Goal: Use online tool/utility: Utilize a website feature to perform a specific function

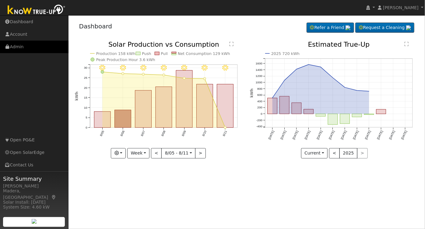
click at [24, 43] on link "Admin" at bounding box center [34, 47] width 69 height 12
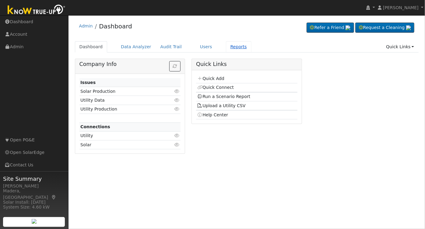
click at [226, 44] on link "Reports" at bounding box center [239, 46] width 26 height 11
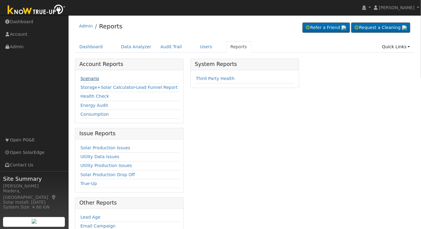
click at [87, 78] on link "Scenario" at bounding box center [89, 78] width 19 height 5
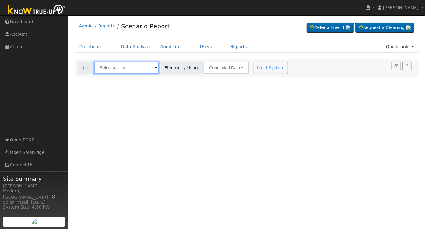
click at [132, 66] on input "text" at bounding box center [126, 68] width 65 height 12
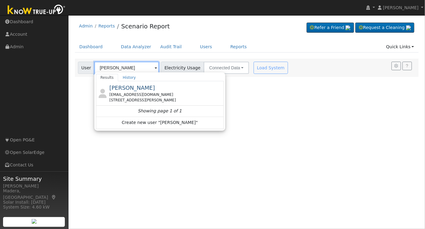
type input "[PERSON_NAME]"
click at [240, 101] on div "User Profile First name Last name Email Email Notifications No Emails No Emails…" at bounding box center [247, 121] width 357 height 213
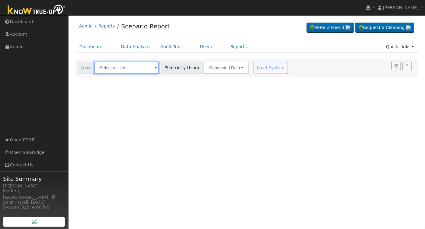
click at [134, 70] on input "text" at bounding box center [126, 68] width 65 height 12
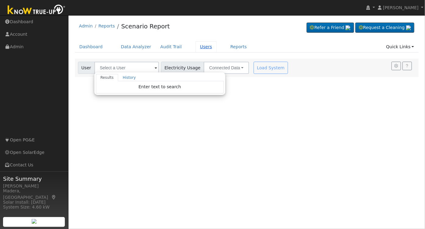
click at [197, 48] on link "Users" at bounding box center [206, 46] width 21 height 11
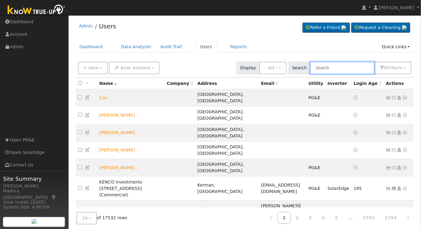
drag, startPoint x: 329, startPoint y: 70, endPoint x: 344, endPoint y: 69, distance: 14.7
click at [330, 70] on input "text" at bounding box center [342, 68] width 65 height 12
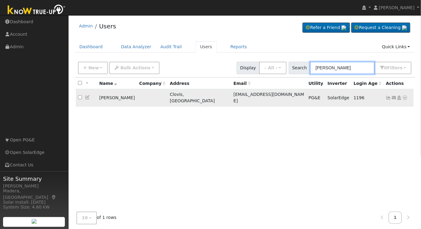
type input "[PERSON_NAME]"
click at [86, 95] on icon at bounding box center [87, 97] width 5 height 4
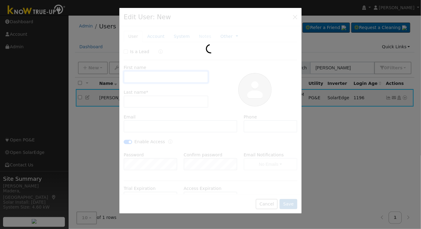
type input "Matthew"
type input "Pena"
type input "[EMAIL_ADDRESS][DOMAIN_NAME]"
type input "559-288-3596"
checkbox input "true"
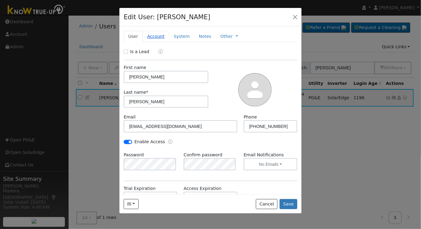
click at [154, 33] on link "Account" at bounding box center [156, 36] width 27 height 11
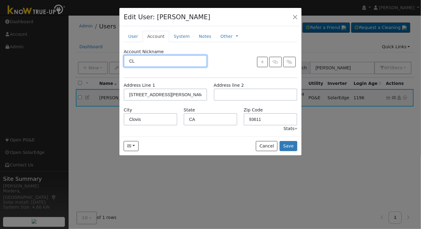
type input "C"
click at [262, 60] on icon "button" at bounding box center [263, 62] width 4 height 4
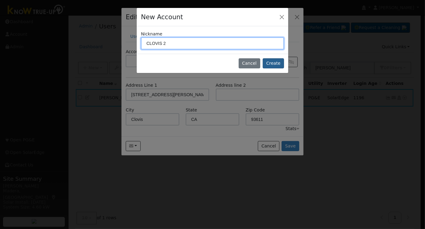
type input "CLOVIS 2"
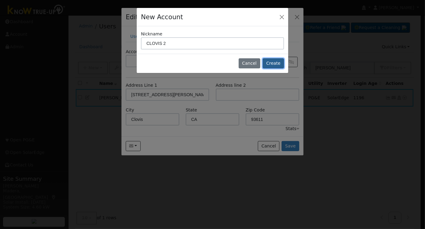
click at [269, 61] on button "Create" at bounding box center [273, 63] width 21 height 10
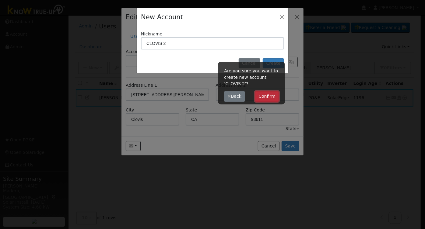
click at [270, 97] on button "Confirm" at bounding box center [267, 96] width 24 height 10
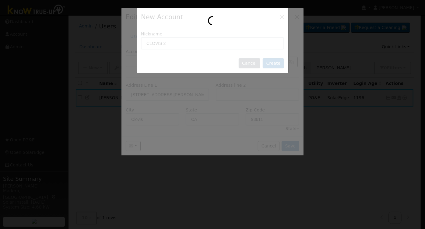
type input "CLOVIS 2"
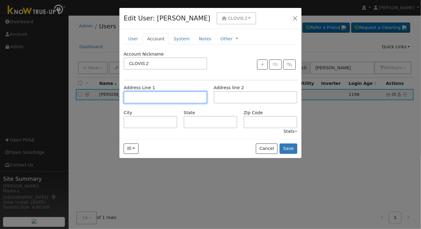
click at [172, 95] on input "text" at bounding box center [166, 97] width 84 height 12
type input "[STREET_ADDRESS][PERSON_NAME]"
type input "Clovis"
type input "CA"
type input "93619"
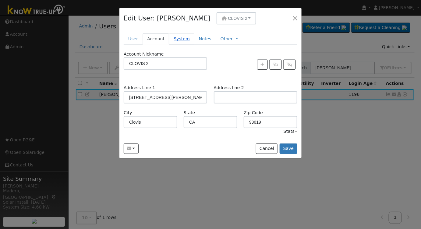
click at [176, 38] on link "System" at bounding box center [181, 38] width 25 height 11
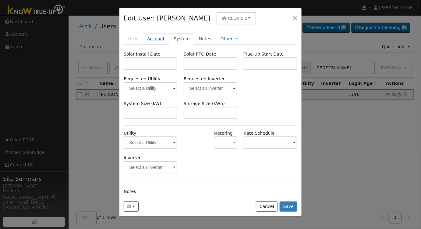
click at [151, 38] on link "Account" at bounding box center [156, 38] width 27 height 11
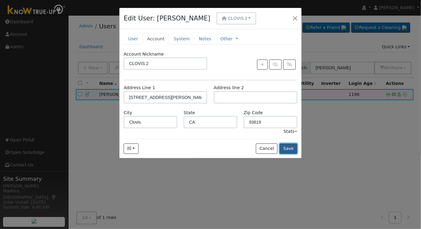
click at [291, 145] on button "Save" at bounding box center [289, 148] width 18 height 10
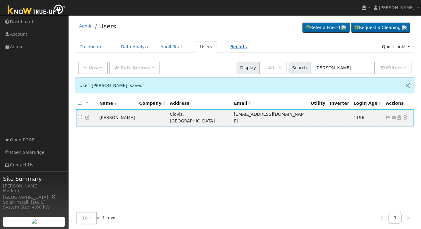
click at [228, 42] on link "Reports" at bounding box center [239, 46] width 26 height 11
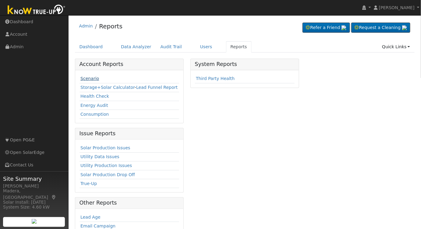
click at [90, 79] on link "Scenario" at bounding box center [89, 78] width 19 height 5
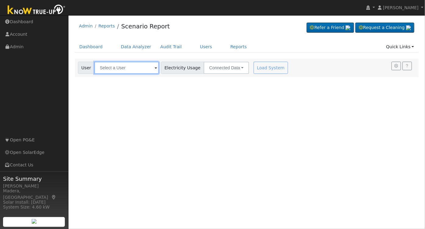
click at [138, 70] on input "text" at bounding box center [126, 68] width 65 height 12
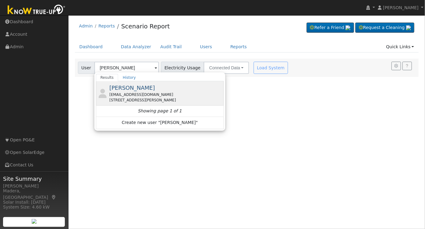
click at [178, 90] on div "[PERSON_NAME] [EMAIL_ADDRESS][DOMAIN_NAME] [STREET_ADDRESS][PERSON_NAME]" at bounding box center [165, 93] width 113 height 19
type input "[PERSON_NAME]"
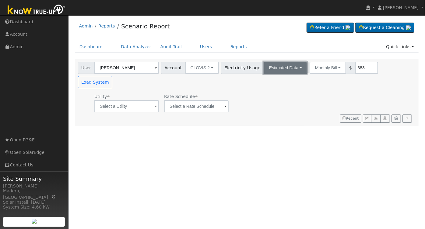
click at [282, 66] on button "Estimated Data" at bounding box center [286, 68] width 44 height 12
click at [322, 94] on div "Utility Rate Schedule" at bounding box center [246, 101] width 338 height 21
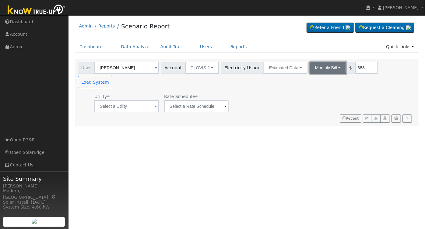
click at [326, 67] on button "Monthly Bill" at bounding box center [328, 68] width 37 height 12
click at [314, 81] on link "Annual Consumption" at bounding box center [319, 81] width 53 height 9
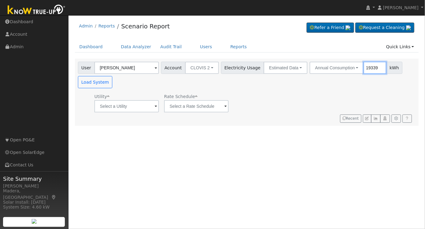
type input "19339"
click at [127, 106] on input "text" at bounding box center [126, 106] width 65 height 12
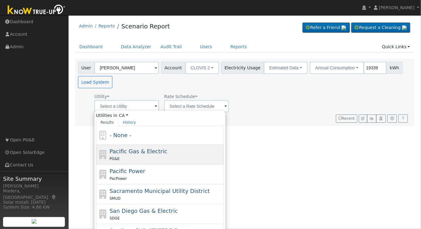
click at [134, 156] on div "PG&E" at bounding box center [166, 158] width 113 height 6
type input "Pacific Gas & Electric"
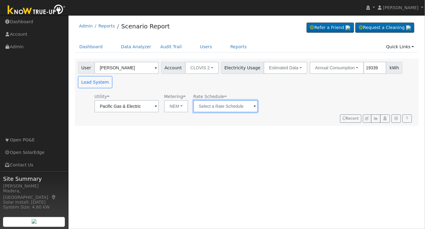
click at [159, 107] on input "text" at bounding box center [126, 106] width 65 height 12
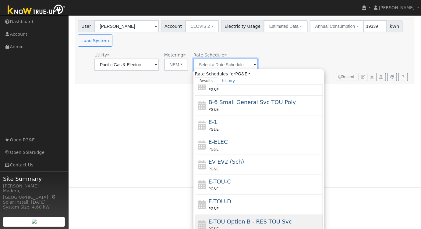
scroll to position [55, 0]
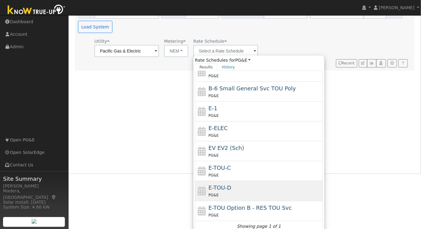
click at [261, 190] on div "E-TOU-D PG&E" at bounding box center [265, 190] width 113 height 15
type input "E-TOU-D"
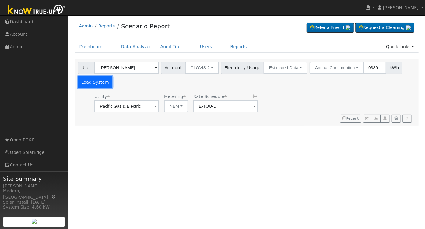
click at [95, 78] on button "Load System" at bounding box center [95, 82] width 35 height 12
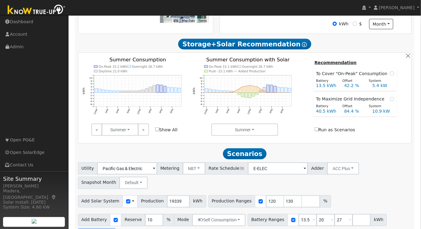
scroll to position [211, 0]
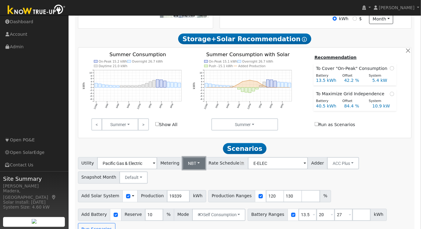
click at [189, 164] on button "NBT" at bounding box center [194, 163] width 23 height 12
click at [190, 177] on link "NEM" at bounding box center [199, 176] width 42 height 9
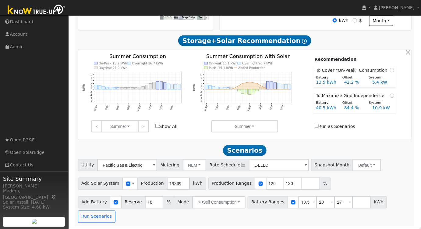
scroll to position [197, 0]
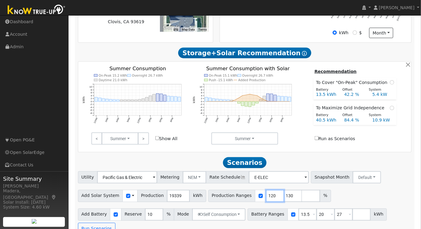
drag, startPoint x: 263, startPoint y: 197, endPoint x: 222, endPoint y: 200, distance: 41.5
click at [223, 200] on div "Production Ranges 120 130 %" at bounding box center [269, 196] width 123 height 12
type input "130"
drag, startPoint x: 264, startPoint y: 197, endPoint x: 242, endPoint y: 200, distance: 21.9
click at [242, 200] on div "Production Ranges 130 %" at bounding box center [260, 196] width 105 height 12
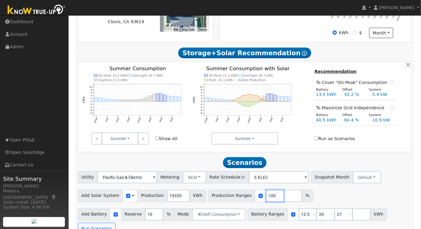
scroll to position [0, 0]
type input "100"
click at [311, 199] on div "Add Solar System Use CSV Data Production 19339 kWh Production Ranges 100 %" at bounding box center [245, 194] width 336 height 14
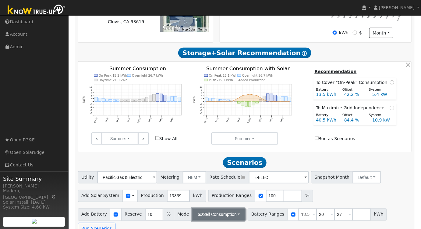
click at [219, 213] on button "Self Consumption" at bounding box center [218, 214] width 53 height 12
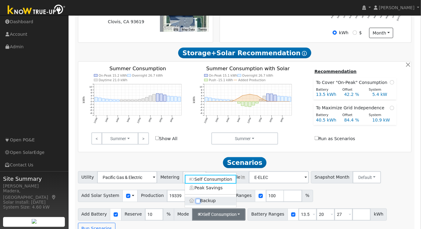
click at [197, 201] on input "Backup" at bounding box center [198, 201] width 4 height 4
checkbox input "true"
type input "20"
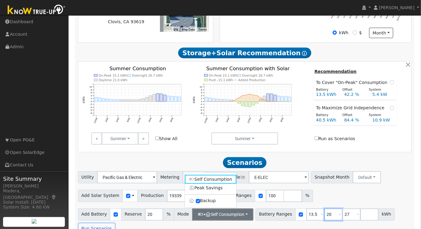
drag, startPoint x: 320, startPoint y: 217, endPoint x: 274, endPoint y: 213, distance: 45.9
click at [275, 213] on div "Battery Ranges 13.5 Overrides Reserve % Mode None None Self Consumption Peak Sa…" at bounding box center [325, 214] width 139 height 12
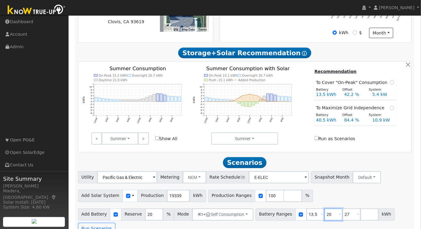
type input "27"
drag, startPoint x: 309, startPoint y: 215, endPoint x: 290, endPoint y: 217, distance: 19.7
click at [290, 217] on div "Battery Ranges 13.5 Overrides Reserve % Mode None None Self Consumption Peak Sa…" at bounding box center [316, 214] width 121 height 12
click at [115, 222] on button "Run Scenarios" at bounding box center [96, 228] width 37 height 12
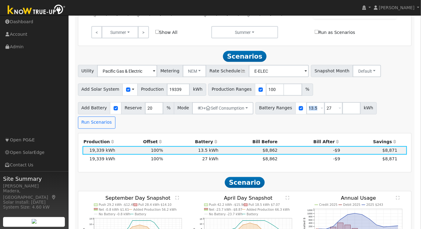
scroll to position [337, 0]
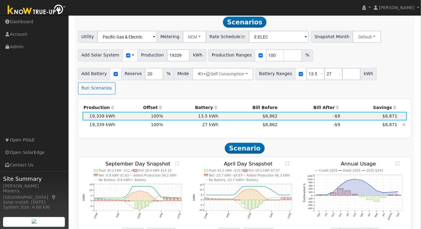
click at [193, 120] on td "27 kWh" at bounding box center [191, 124] width 55 height 9
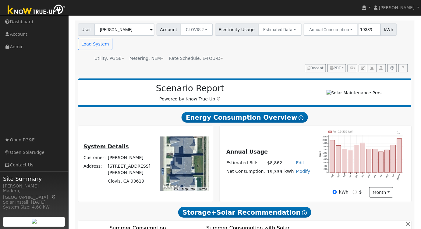
scroll to position [0, 0]
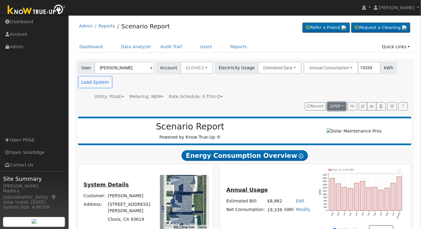
click at [338, 105] on span "PDF" at bounding box center [335, 106] width 11 height 4
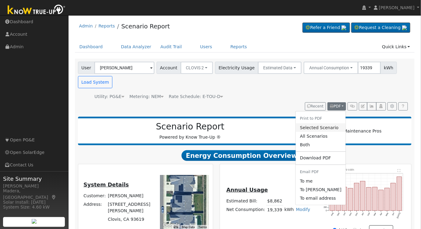
click at [323, 124] on link "Selected Scenario" at bounding box center [321, 127] width 50 height 9
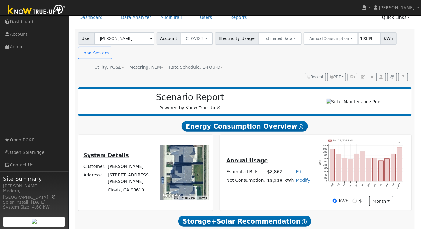
scroll to position [249, 0]
